Goal: Communication & Community: Participate in discussion

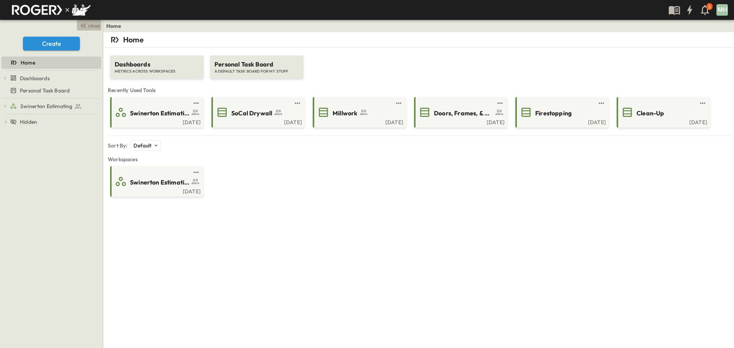
click at [93, 27] on span "close" at bounding box center [94, 26] width 12 height 8
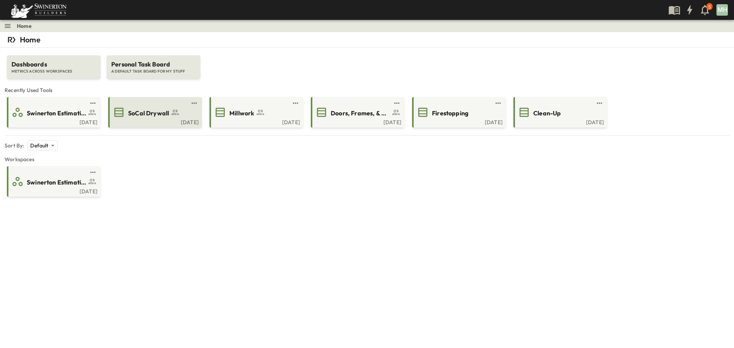
click at [164, 107] on div "SoCal Drywall" at bounding box center [162, 112] width 68 height 10
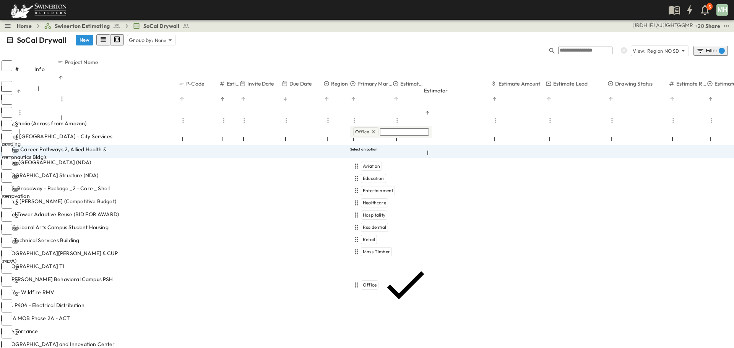
click at [457, 40] on div "SoCal Drywall New Group by: None" at bounding box center [366, 39] width 721 height 11
